Goal: Transaction & Acquisition: Purchase product/service

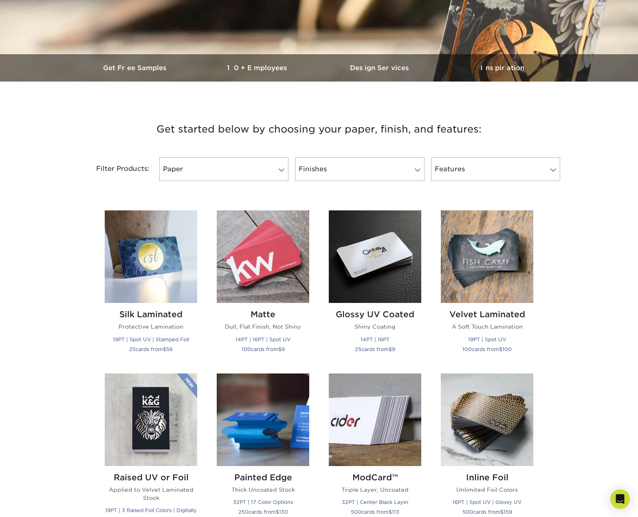
scroll to position [271, 0]
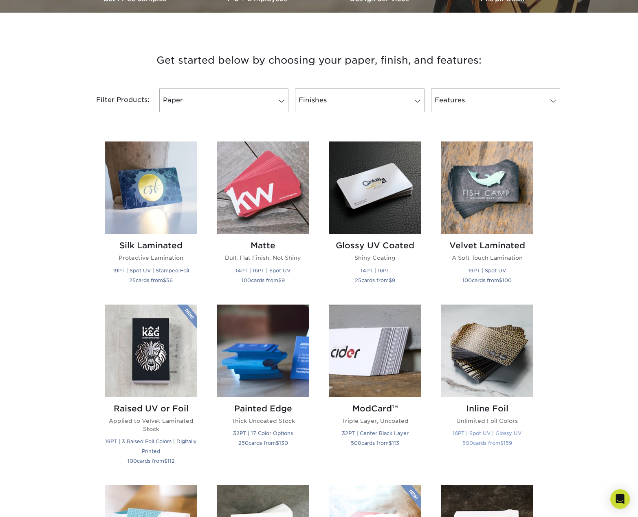
click at [487, 353] on img at bounding box center [487, 350] width 93 height 93
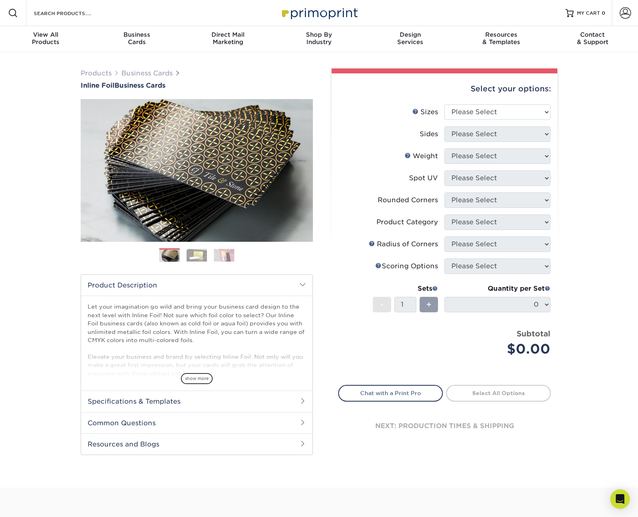
click at [201, 258] on img at bounding box center [197, 255] width 20 height 13
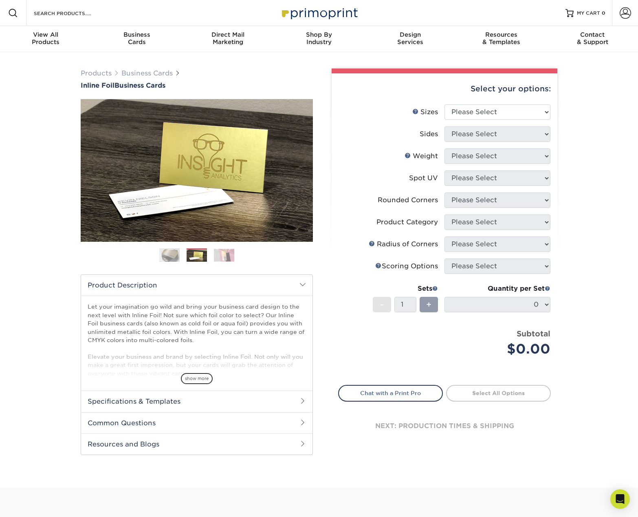
click at [226, 257] on img at bounding box center [224, 255] width 20 height 13
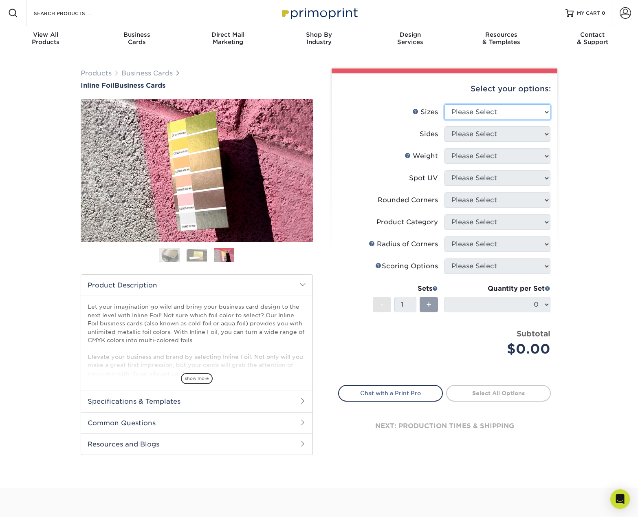
select select "2.00x3.50"
select select "34527644-b4fd-4ffb-9092-1318eefcd9d9"
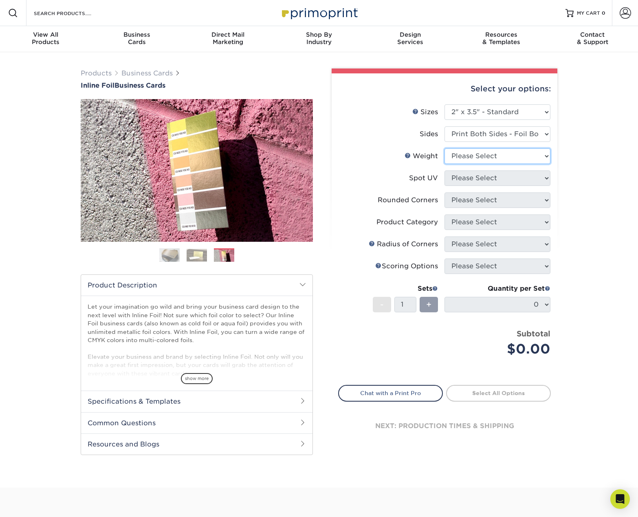
select select "16PT"
select select "3"
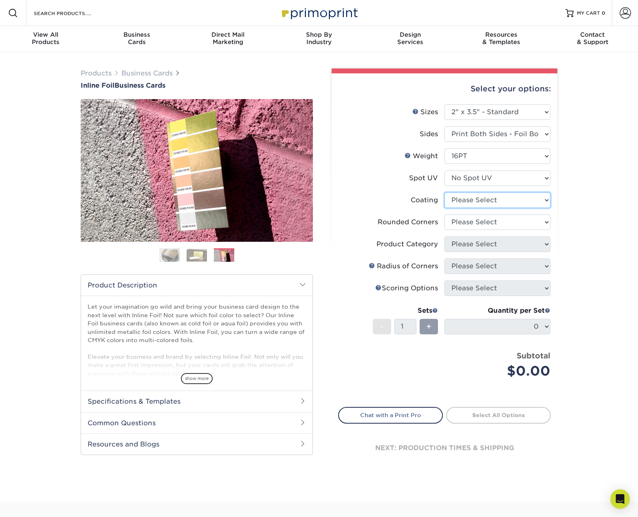
select select "3e7618de-abca-4bda-9f97-8b9129e913d8"
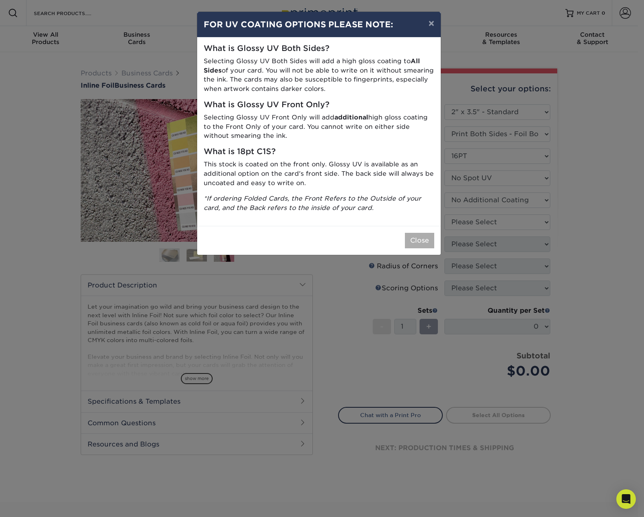
click at [425, 235] on button "Close" at bounding box center [419, 240] width 29 height 15
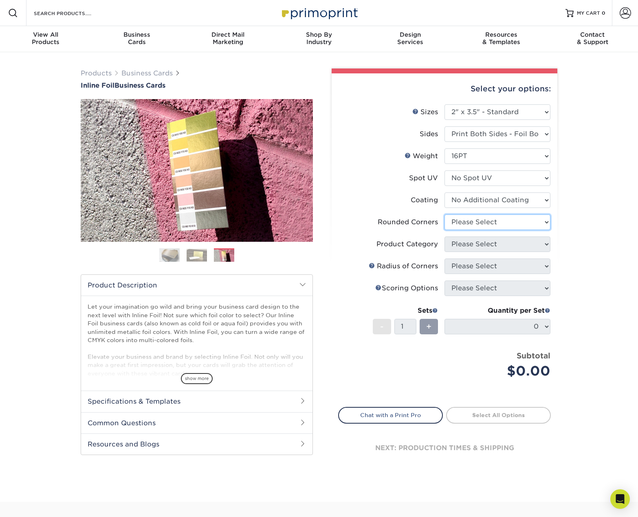
select select "0"
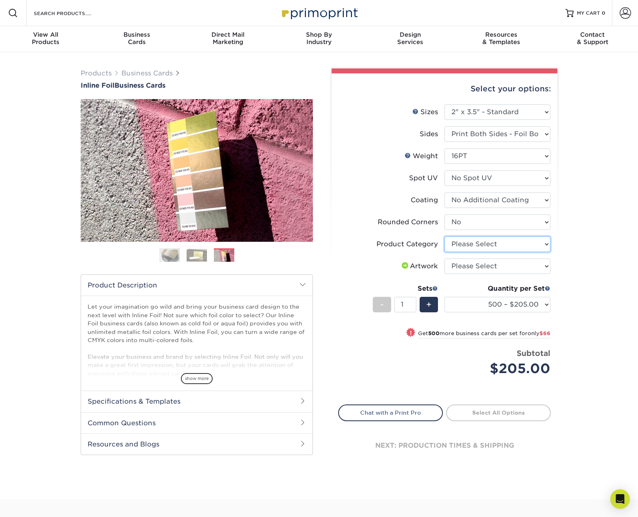
select select "3b5148f1-0588-4f88-a218-97bcfdce65c1"
select select "upload"
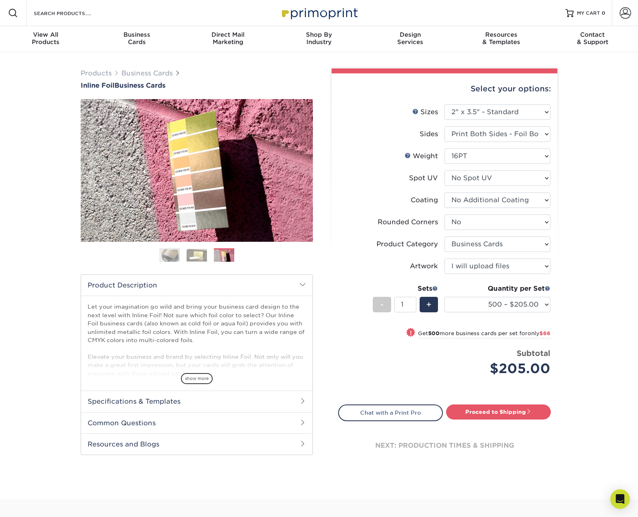
click at [228, 258] on img at bounding box center [224, 255] width 20 height 13
click at [198, 258] on img at bounding box center [197, 255] width 20 height 13
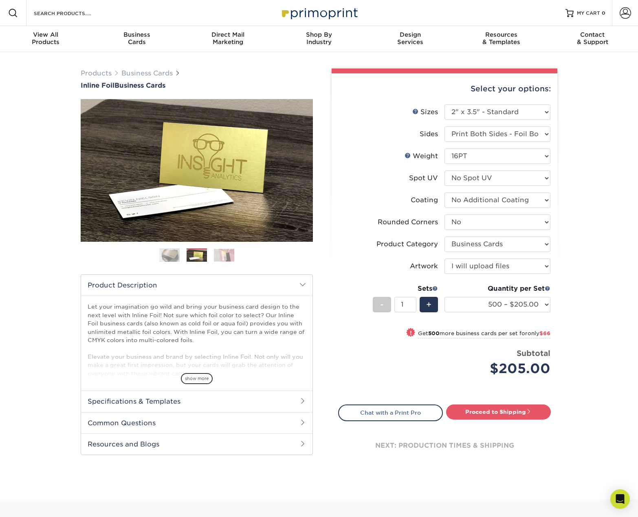
click at [168, 255] on img at bounding box center [169, 255] width 20 height 20
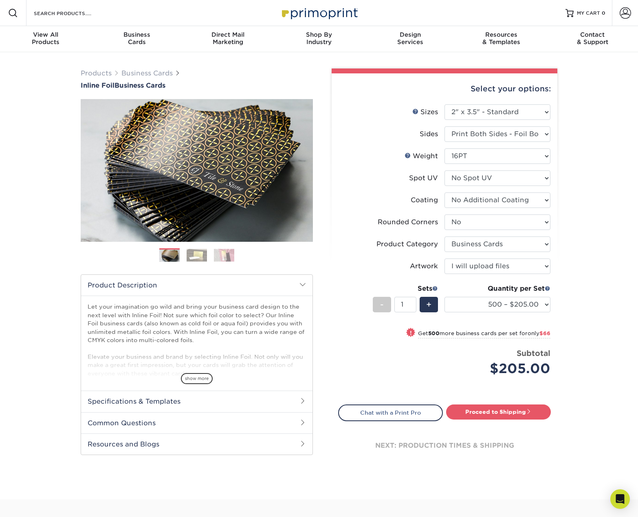
click at [198, 253] on img at bounding box center [197, 255] width 20 height 13
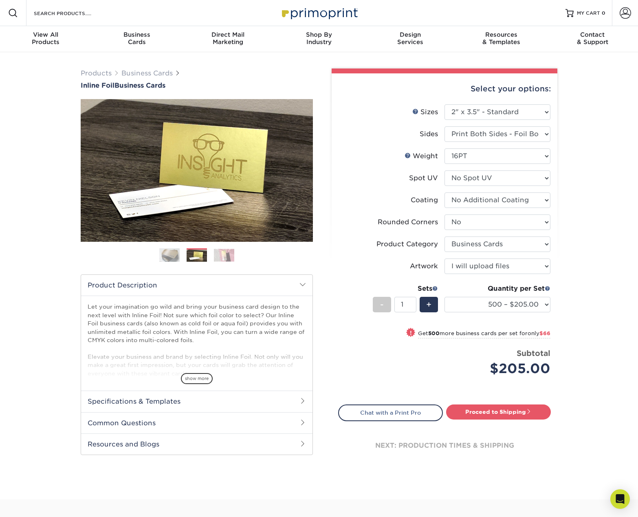
click at [224, 256] on img at bounding box center [224, 255] width 20 height 13
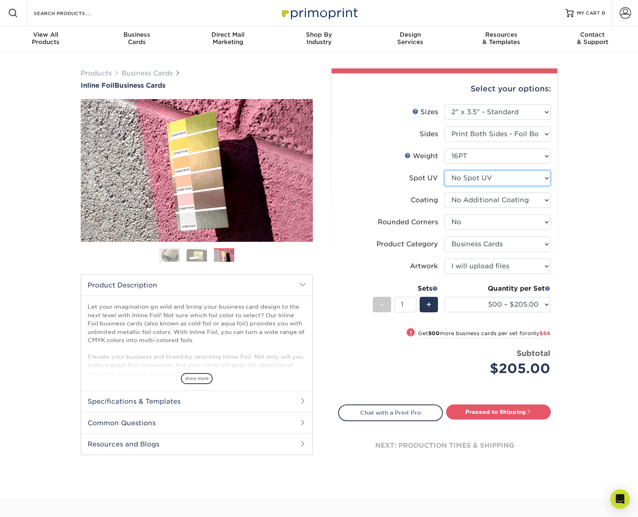
select select "0"
select select "-1"
select select
select select "-1"
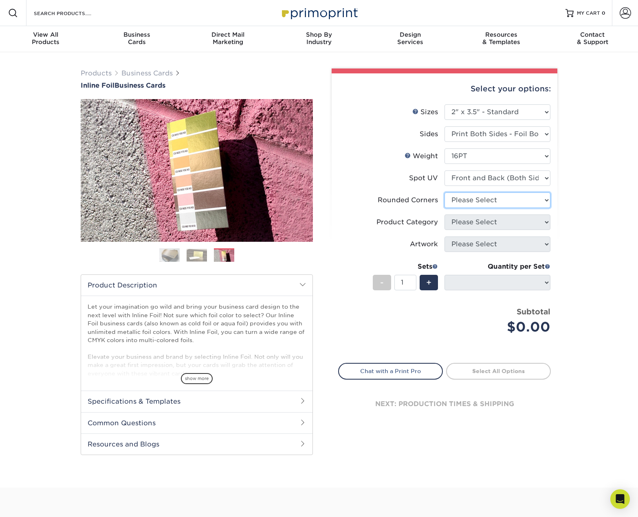
select select "0"
select select "-1"
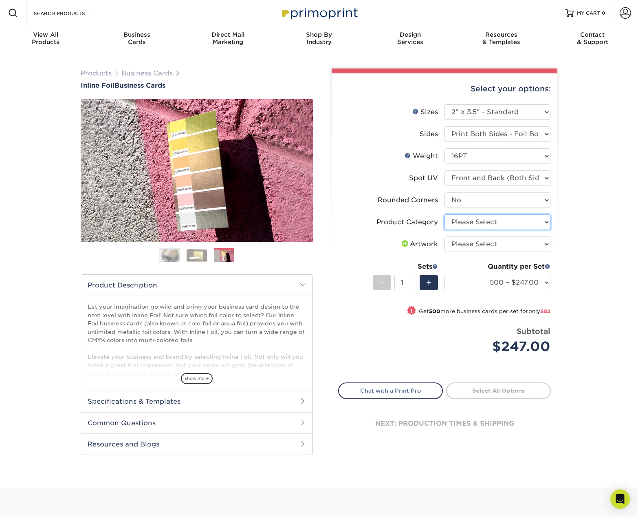
select select "3b5148f1-0588-4f88-a218-97bcfdce65c1"
select select "upload"
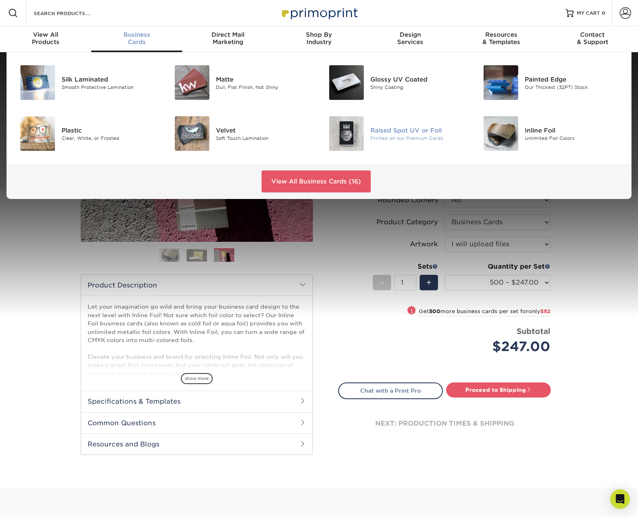
click at [343, 133] on img at bounding box center [346, 133] width 35 height 35
